Goal: Transaction & Acquisition: Purchase product/service

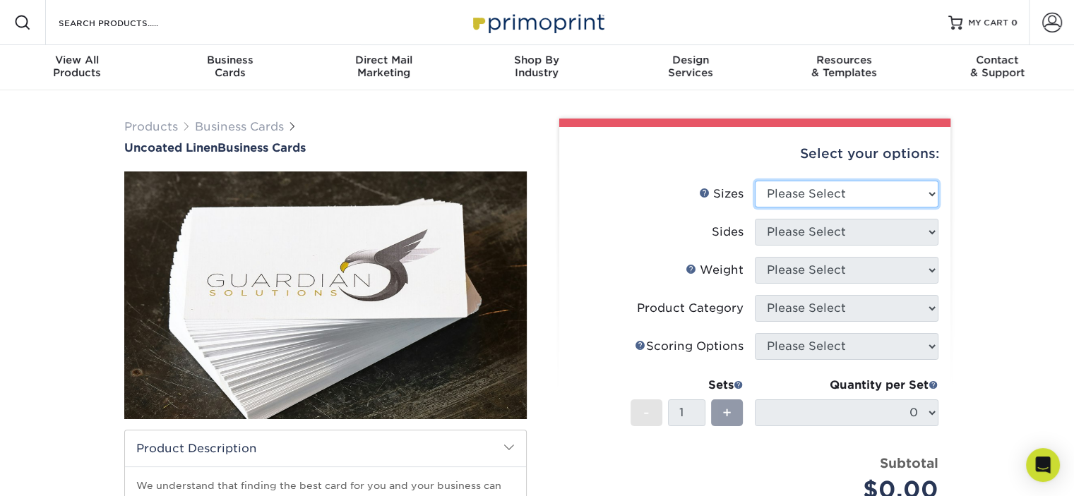
click at [821, 197] on select "Please Select 2" x 3.5" - Standard 2" x 7" - Foldover Card 2.125" x 3.375" - Eu…" at bounding box center [847, 194] width 184 height 27
select select "2.00x3.50"
click at [755, 181] on select "Please Select 2" x 3.5" - Standard 2" x 7" - Foldover Card 2.125" x 3.375" - Eu…" at bounding box center [847, 194] width 184 height 27
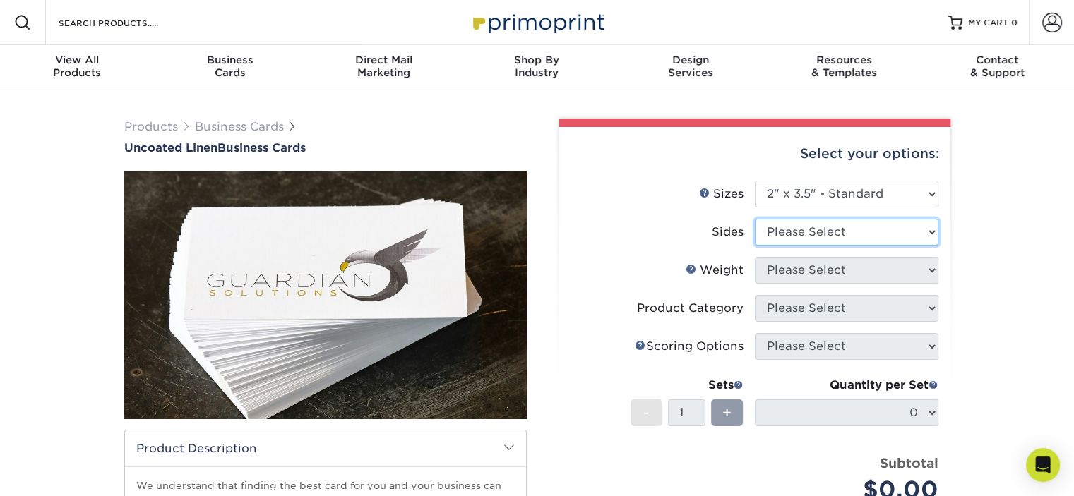
click at [831, 228] on select "Please Select Print Both Sides Print Front Only" at bounding box center [847, 232] width 184 height 27
select select "13abbda7-1d64-4f25-8bb2-c179b224825d"
click at [755, 219] on select "Please Select Print Both Sides Print Front Only" at bounding box center [847, 232] width 184 height 27
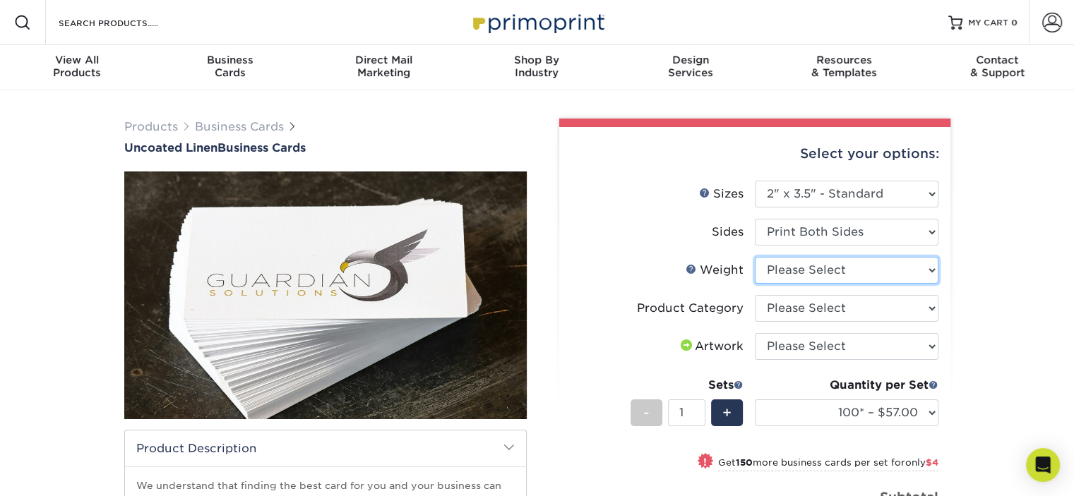
click at [840, 274] on select "Please Select 100LB" at bounding box center [847, 270] width 184 height 27
select select "100LB"
click at [755, 257] on select "Please Select 100LB" at bounding box center [847, 270] width 184 height 27
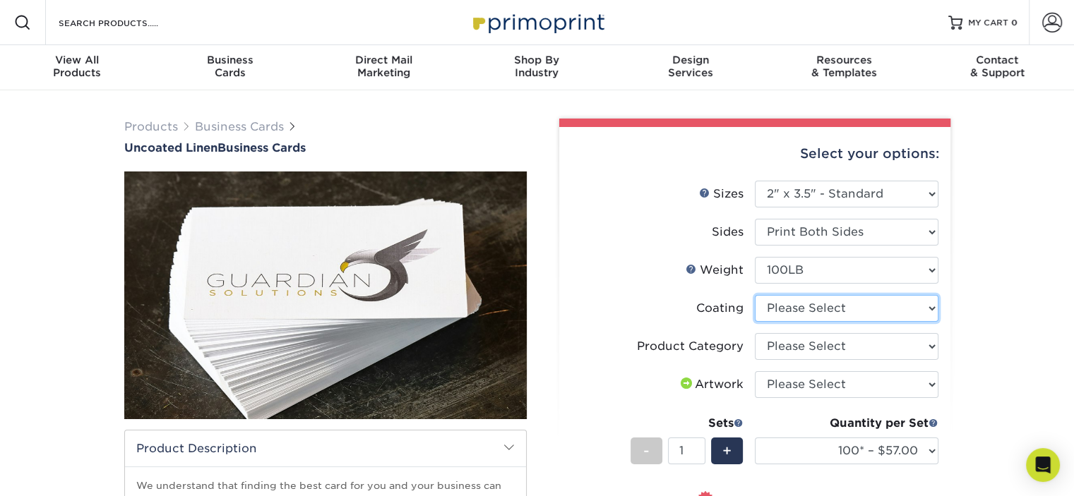
click at [852, 302] on select at bounding box center [847, 308] width 184 height 27
click at [755, 295] on select at bounding box center [847, 308] width 184 height 27
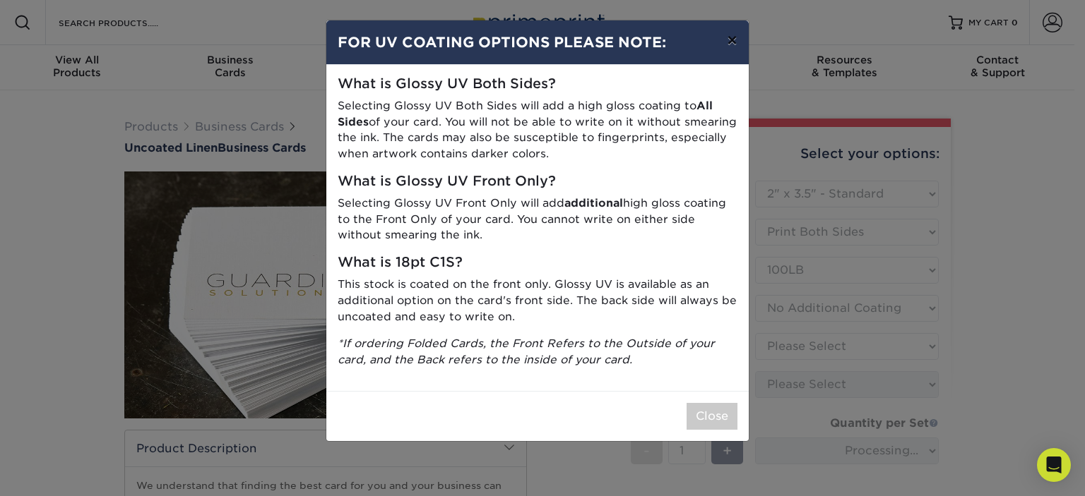
click at [735, 35] on button "×" at bounding box center [731, 40] width 32 height 40
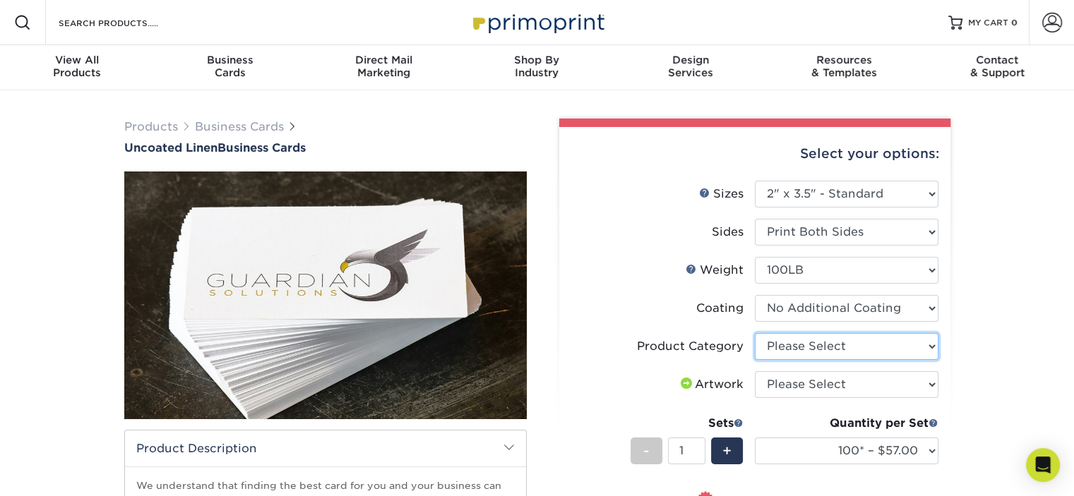
click at [814, 350] on select "Please Select Business Cards" at bounding box center [847, 346] width 184 height 27
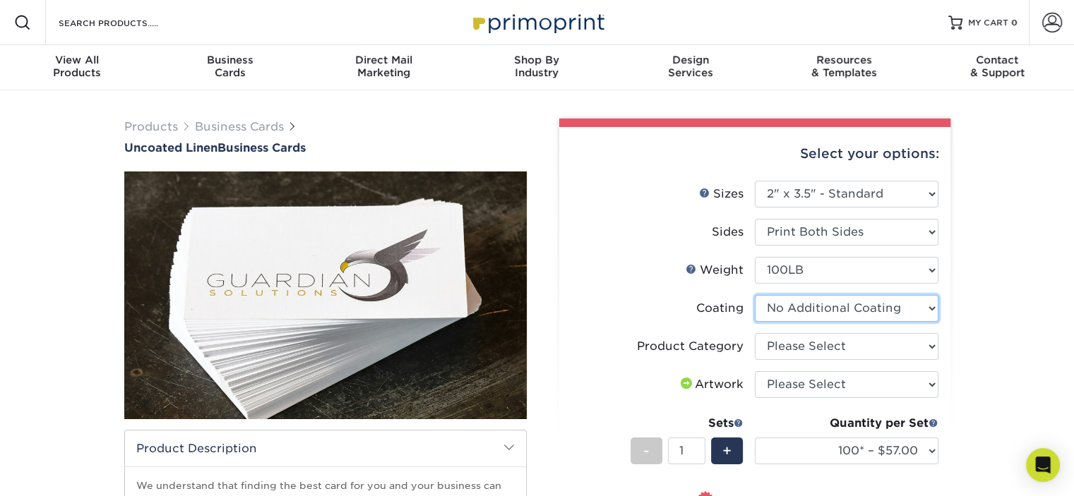
click at [838, 314] on select at bounding box center [847, 308] width 184 height 27
select select "-1"
click at [755, 295] on select at bounding box center [847, 308] width 184 height 27
select select
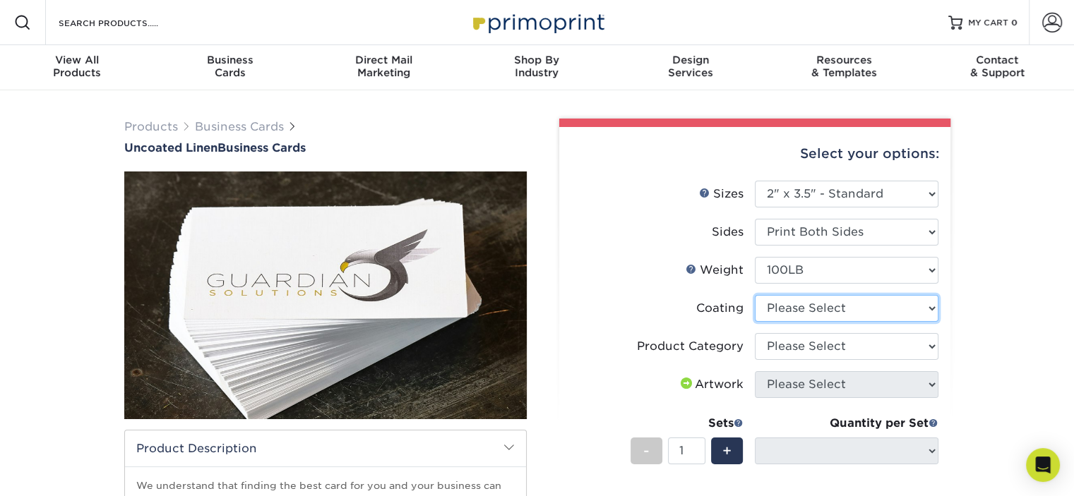
scroll to position [71, 0]
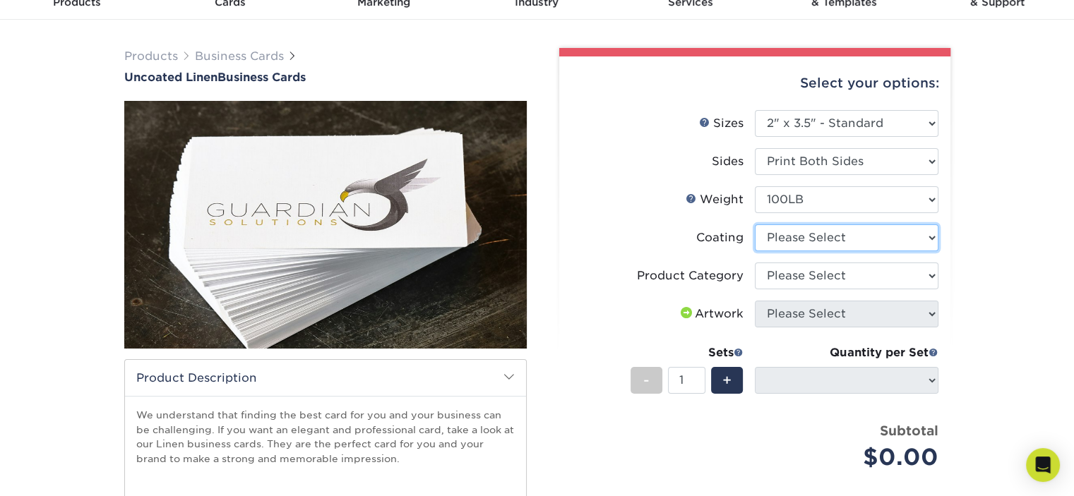
click at [795, 237] on select at bounding box center [847, 238] width 184 height 27
select select "3e7618de-abca-4bda-9f97-8b9129e913d8"
click at [755, 225] on select at bounding box center [847, 238] width 184 height 27
select select "-1"
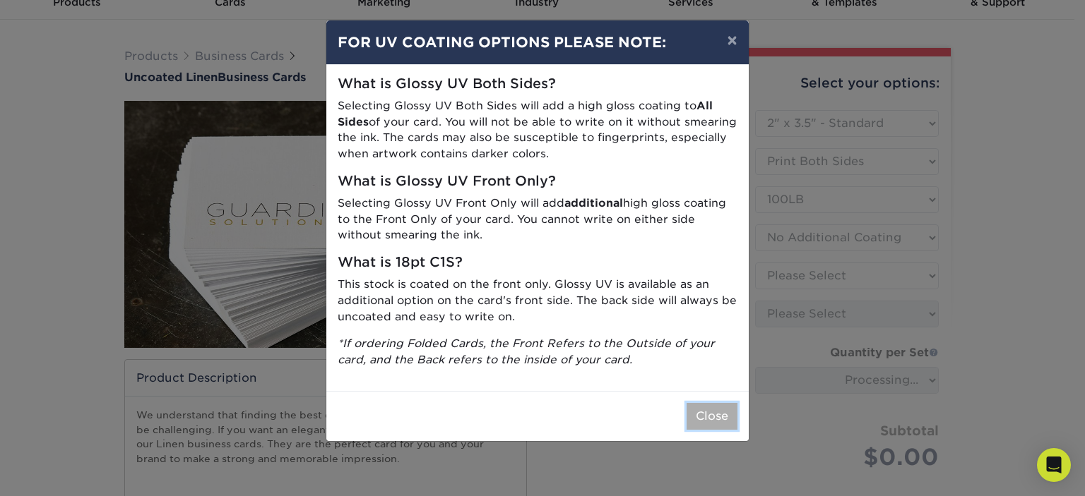
click at [712, 413] on button "Close" at bounding box center [711, 416] width 51 height 27
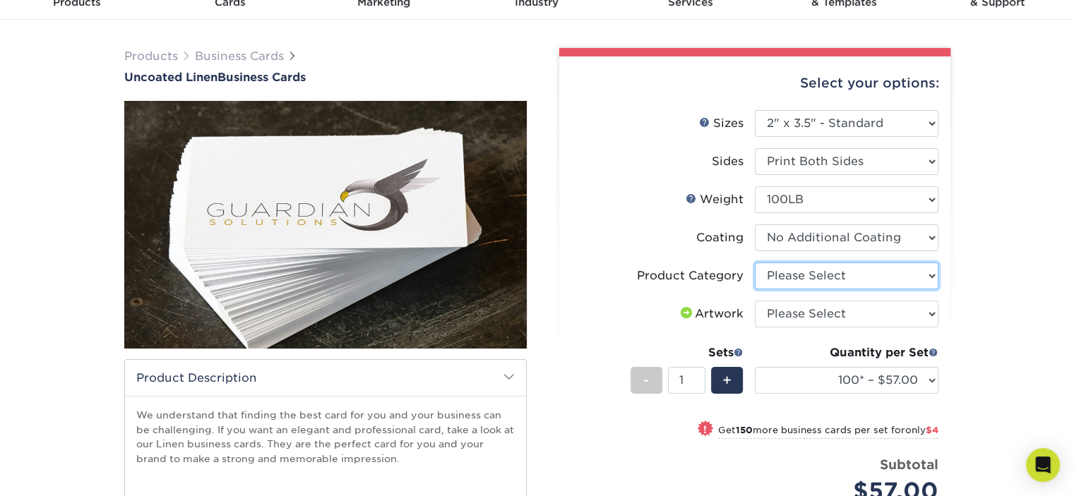
click at [863, 282] on select "Please Select Business Cards" at bounding box center [847, 276] width 184 height 27
select select "3b5148f1-0588-4f88-a218-97bcfdce65c1"
click at [755, 263] on select "Please Select Business Cards" at bounding box center [847, 276] width 184 height 27
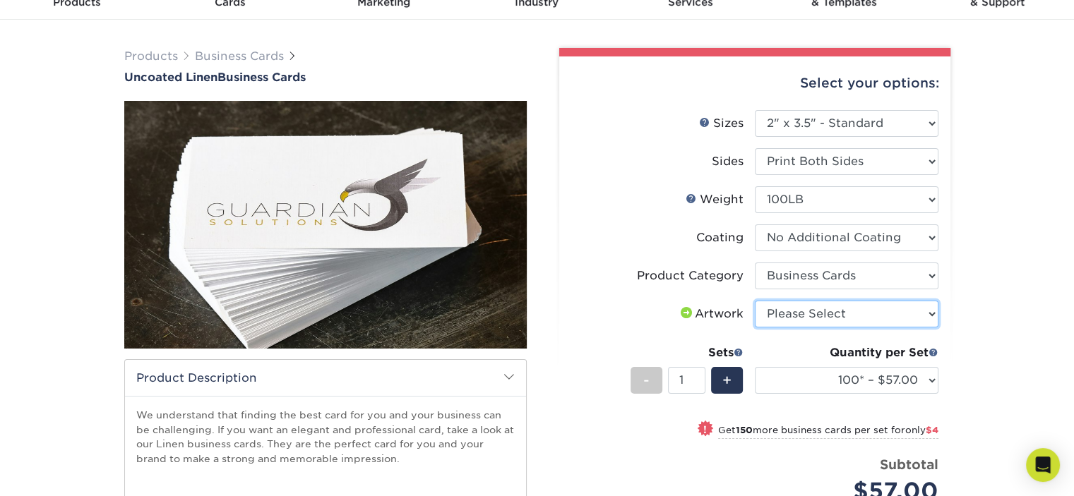
click at [847, 314] on select "Please Select I will upload files I need a design - $100" at bounding box center [847, 314] width 184 height 27
select select "upload"
click at [755, 301] on select "Please Select I will upload files I need a design - $100" at bounding box center [847, 314] width 184 height 27
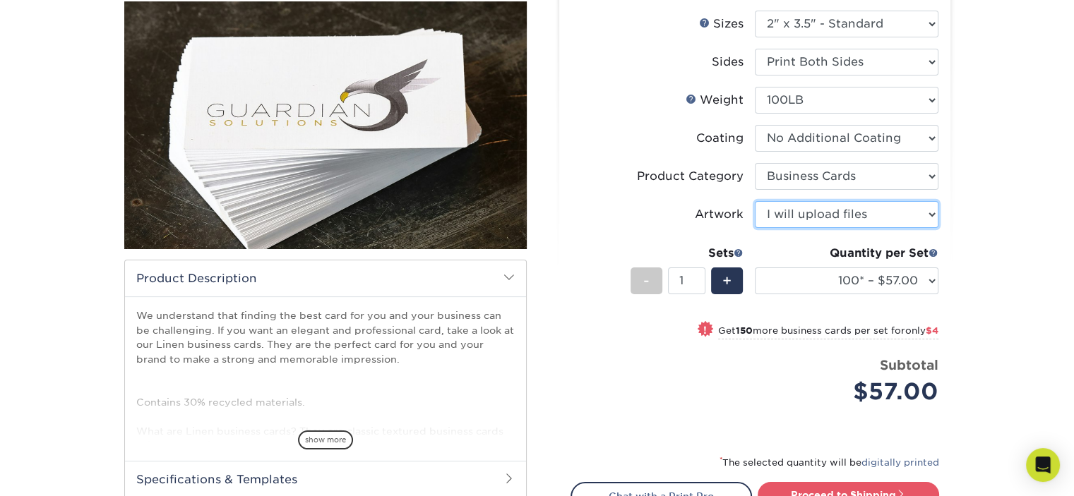
scroll to position [212, 0]
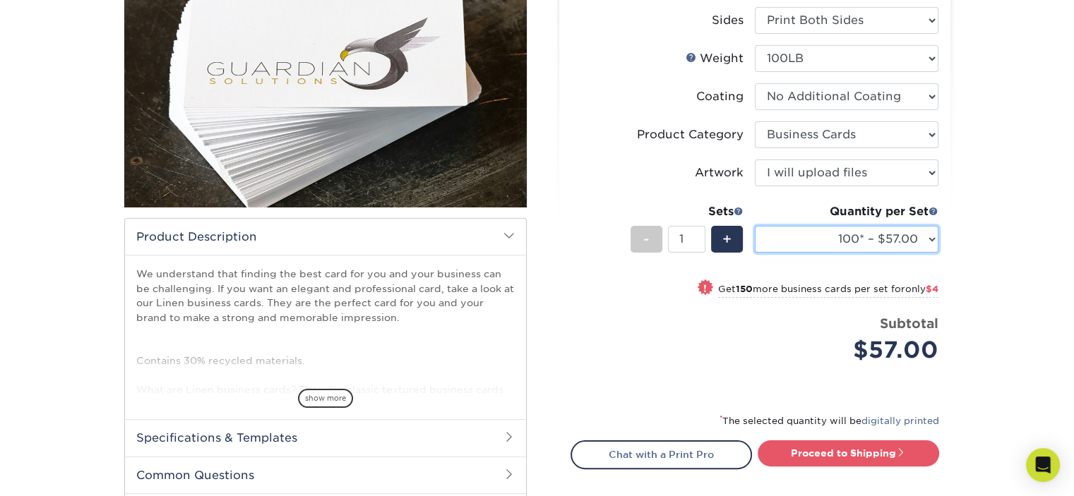
click at [921, 228] on select "100* – $57.00 250* – $61.00 500* – $69.00 1000 – $72.00 2500 – $114.00 5000 – $…" at bounding box center [847, 239] width 184 height 27
select select "1000 – $72.00"
click at [755, 226] on select "100* – $57.00 250* – $61.00 500* – $69.00 1000 – $72.00 2500 – $114.00 5000 – $…" at bounding box center [847, 239] width 184 height 27
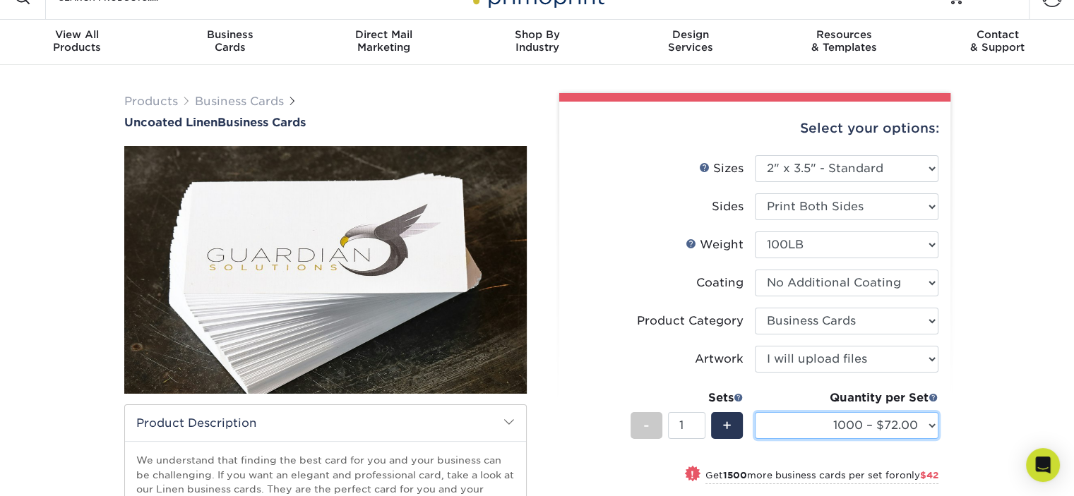
scroll to position [141, 0]
